Goal: Transaction & Acquisition: Purchase product/service

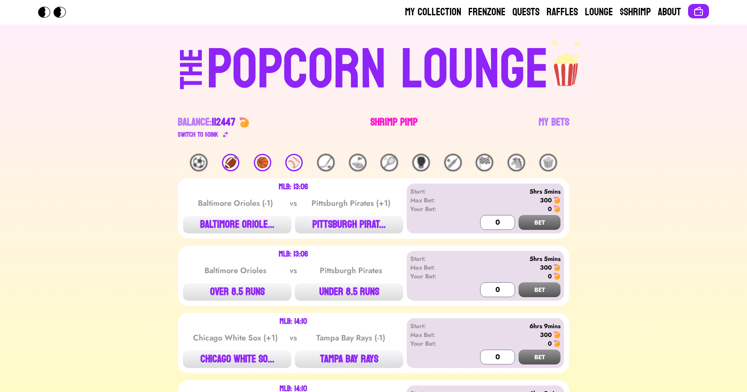
click at [385, 125] on link "Shrimp Pimp" at bounding box center [393, 127] width 47 height 24
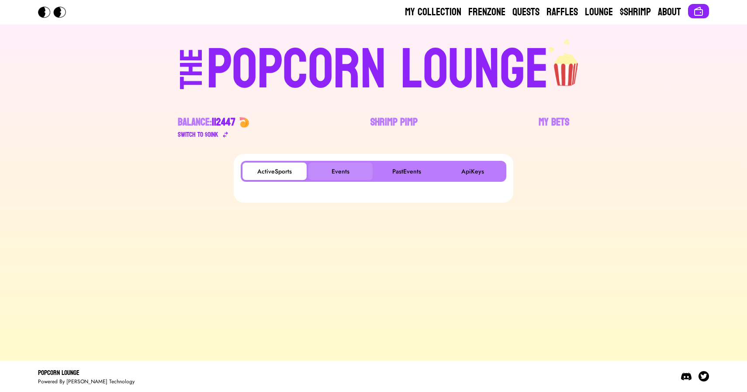
click at [347, 166] on button "Events" at bounding box center [340, 170] width 64 height 17
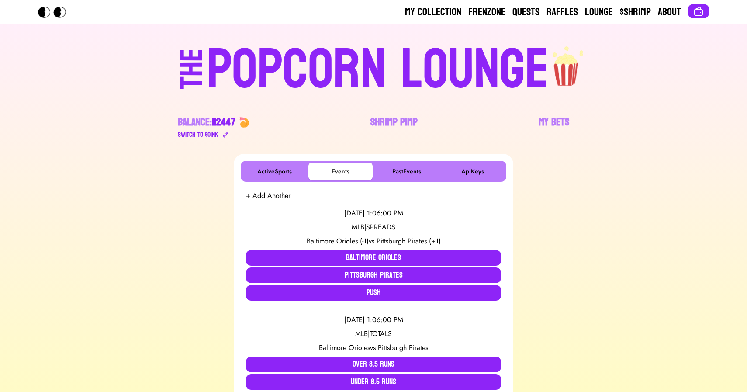
click at [321, 63] on div "POPCORN LOUNGE" at bounding box center [378, 70] width 342 height 56
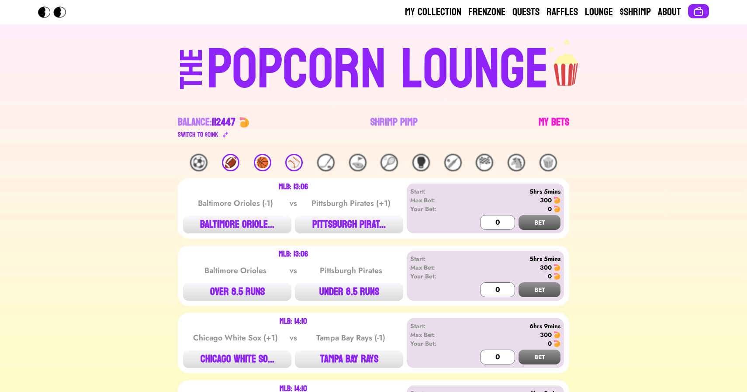
click at [555, 119] on link "My Bets" at bounding box center [553, 127] width 31 height 24
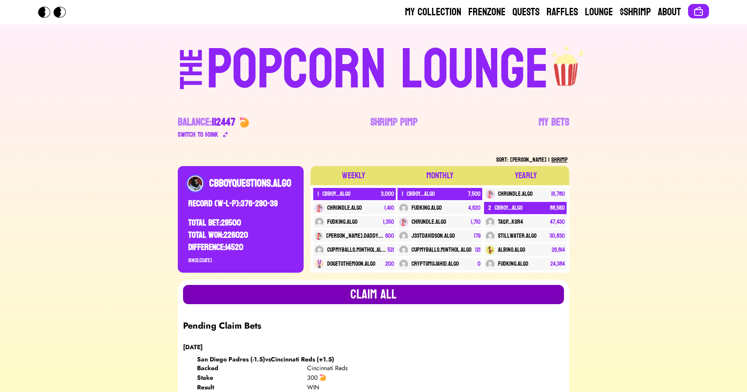
click at [389, 288] on button "Claim all" at bounding box center [373, 294] width 381 height 19
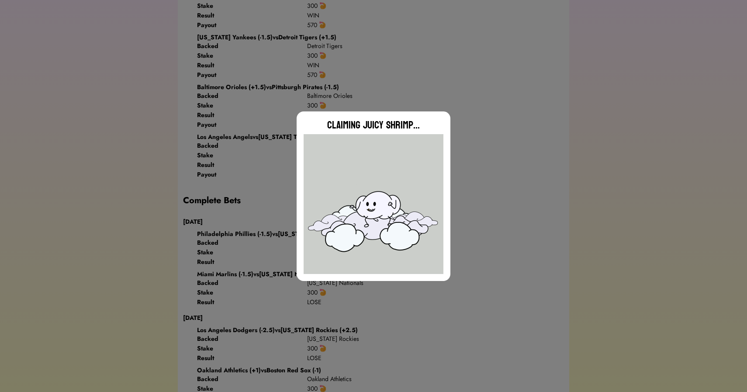
scroll to position [498, 0]
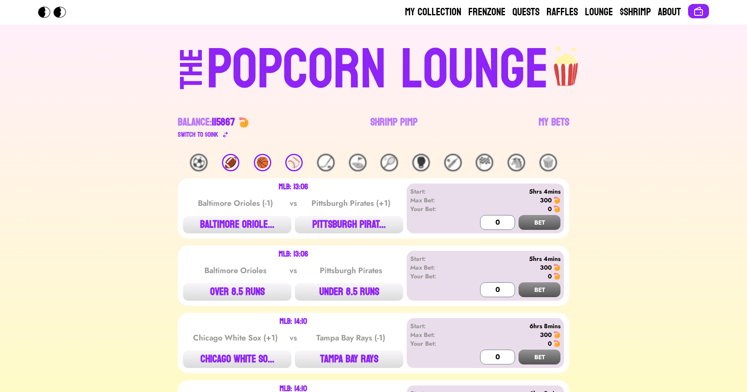
click at [293, 162] on div "⚾️" at bounding box center [293, 162] width 17 height 17
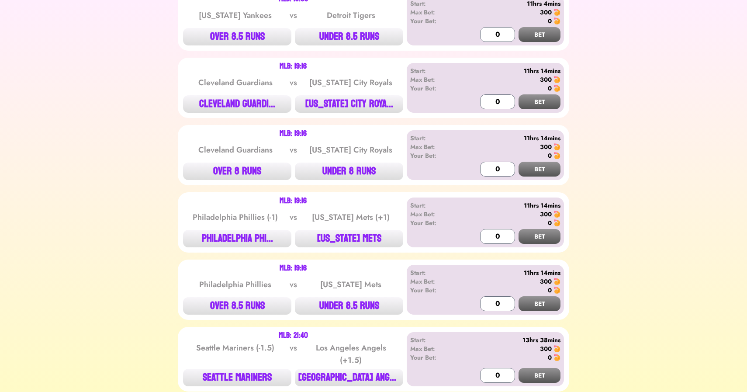
scroll to position [831, 0]
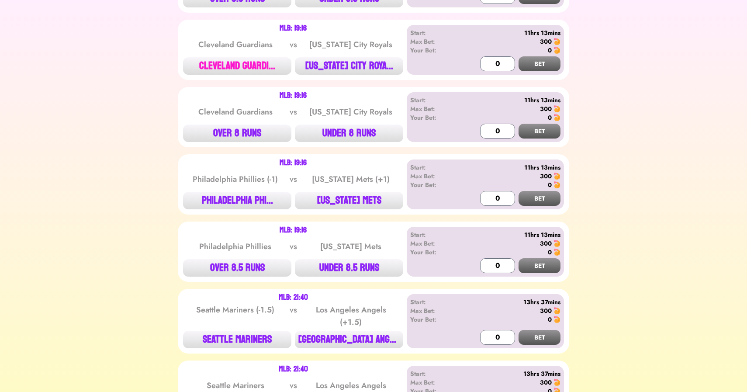
click at [218, 63] on button "CLEVELAND GUARDI..." at bounding box center [237, 65] width 108 height 17
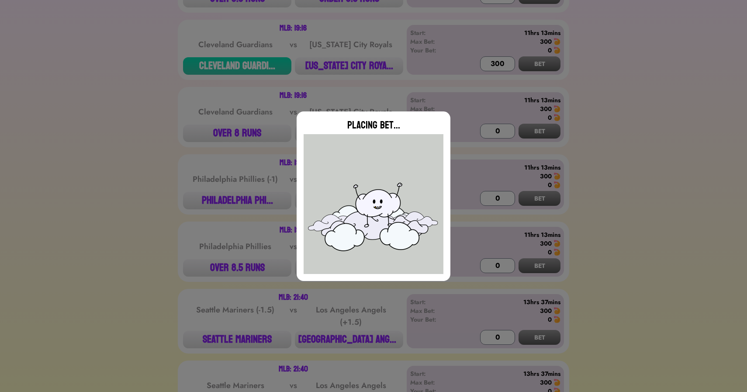
type input "0"
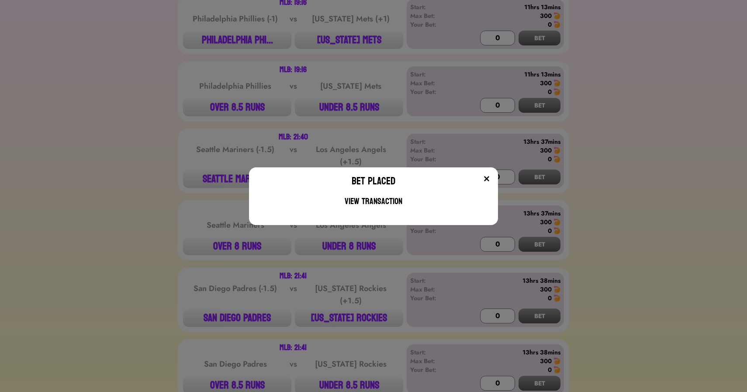
scroll to position [1032, 0]
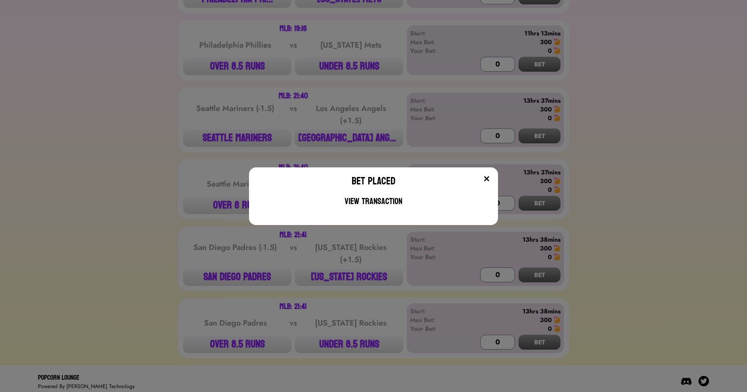
click at [219, 111] on div "Bet Placed View Transaction" at bounding box center [373, 196] width 747 height 392
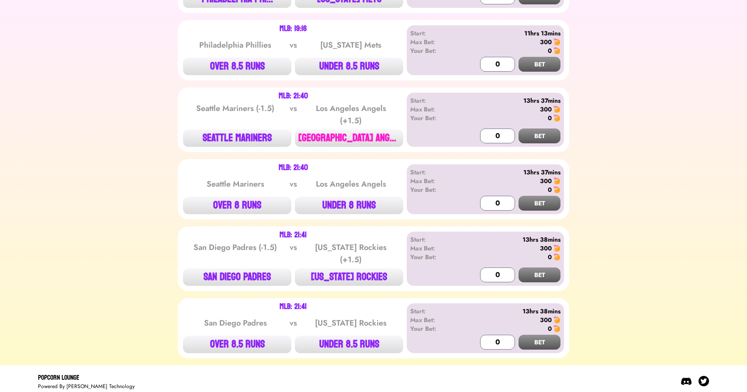
click at [350, 141] on button "[GEOGRAPHIC_DATA] ANGE..." at bounding box center [349, 137] width 108 height 17
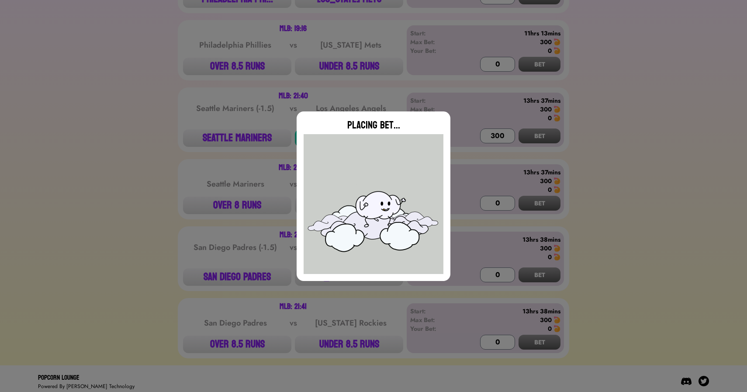
click at [182, 136] on div "Placing Bet..." at bounding box center [373, 196] width 747 height 392
type input "0"
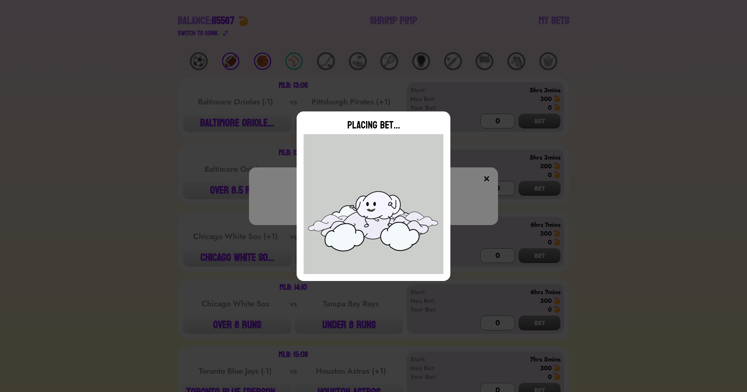
scroll to position [0, 0]
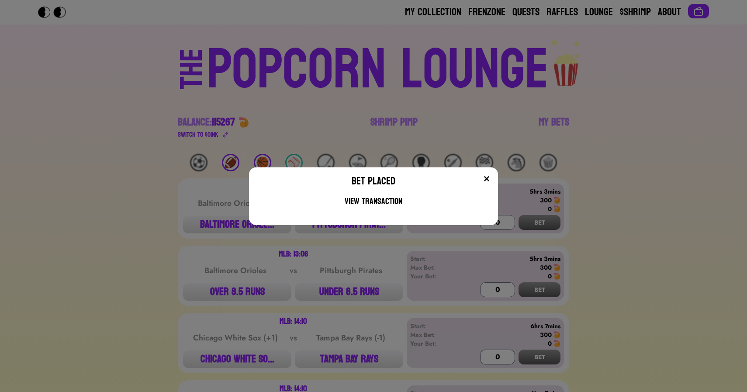
click at [195, 137] on div "Bet Placed View Transaction" at bounding box center [373, 196] width 747 height 392
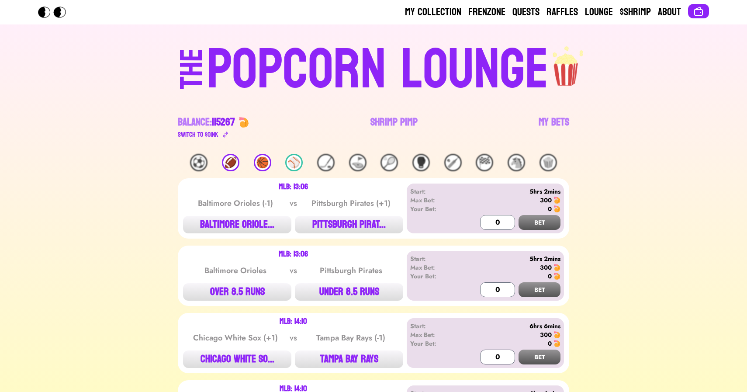
click at [263, 163] on div "🏀" at bounding box center [262, 162] width 17 height 17
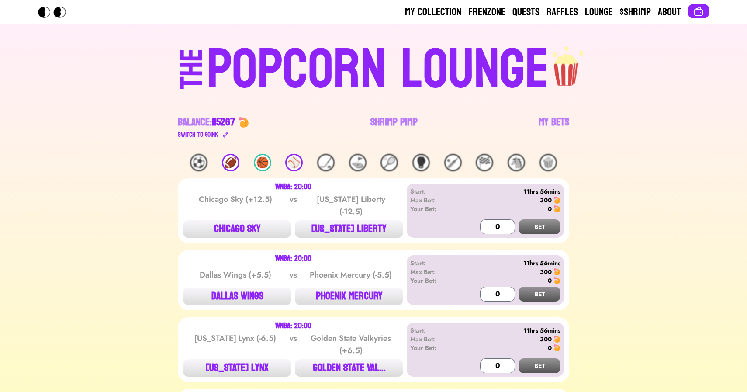
click at [229, 167] on div "🏈" at bounding box center [230, 162] width 17 height 17
